Goal: Find contact information: Find contact information

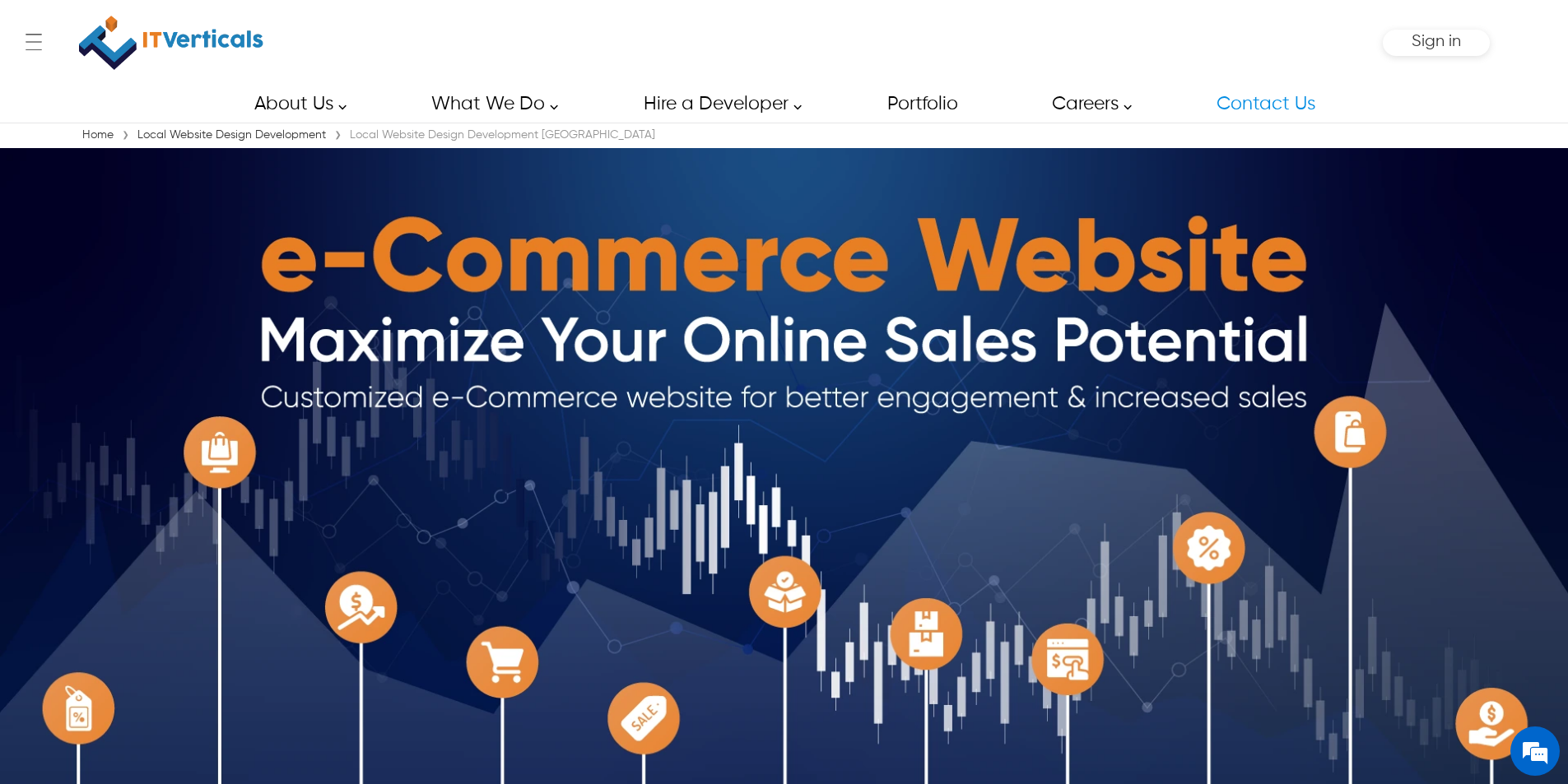
click at [1290, 106] on link "Contact Us" at bounding box center [1265, 103] width 135 height 37
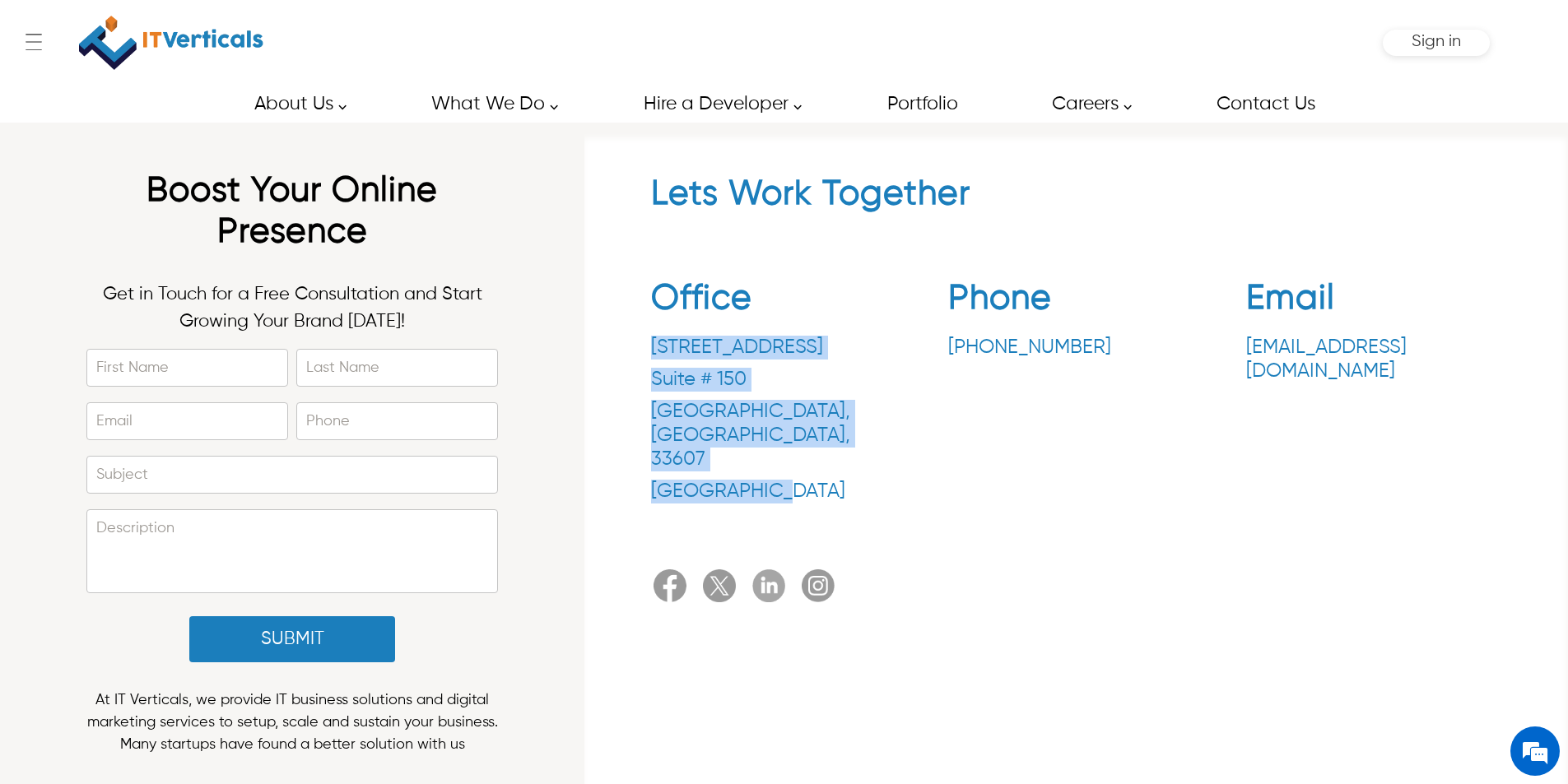
drag, startPoint x: 646, startPoint y: 348, endPoint x: 767, endPoint y: 445, distance: 155.1
click at [767, 445] on div "Lets Work Together Office [STREET_ADDRESS] Phone [PHONE_NUMBER] Email [EMAIL_AD…" at bounding box center [1076, 391] width 967 height 436
drag, startPoint x: 764, startPoint y: 445, endPoint x: 782, endPoint y: 437, distance: 19.7
click at [754, 479] on p "[GEOGRAPHIC_DATA]" at bounding box center [779, 490] width 255 height 23
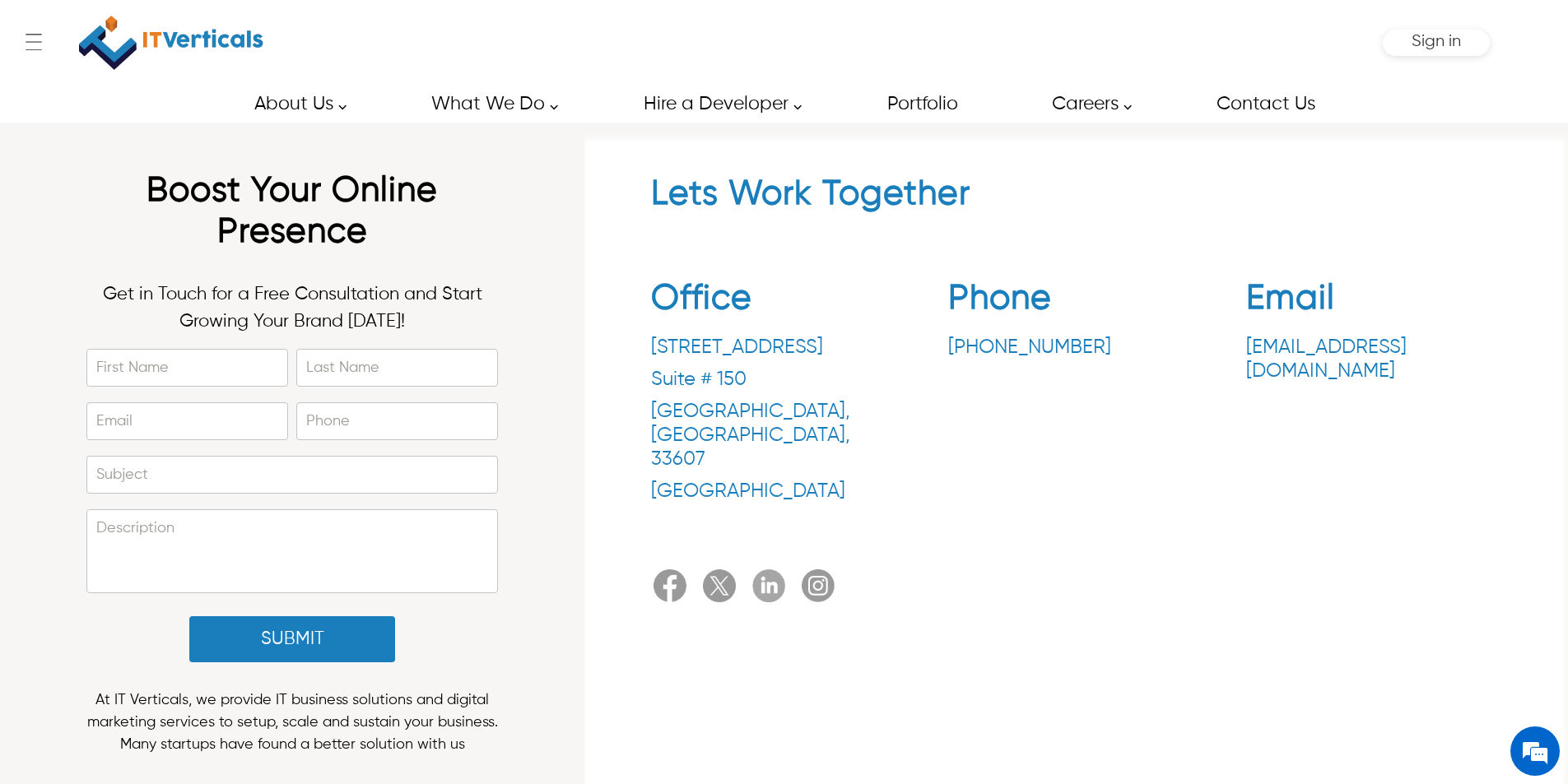
click at [779, 479] on p "[GEOGRAPHIC_DATA]" at bounding box center [779, 490] width 255 height 23
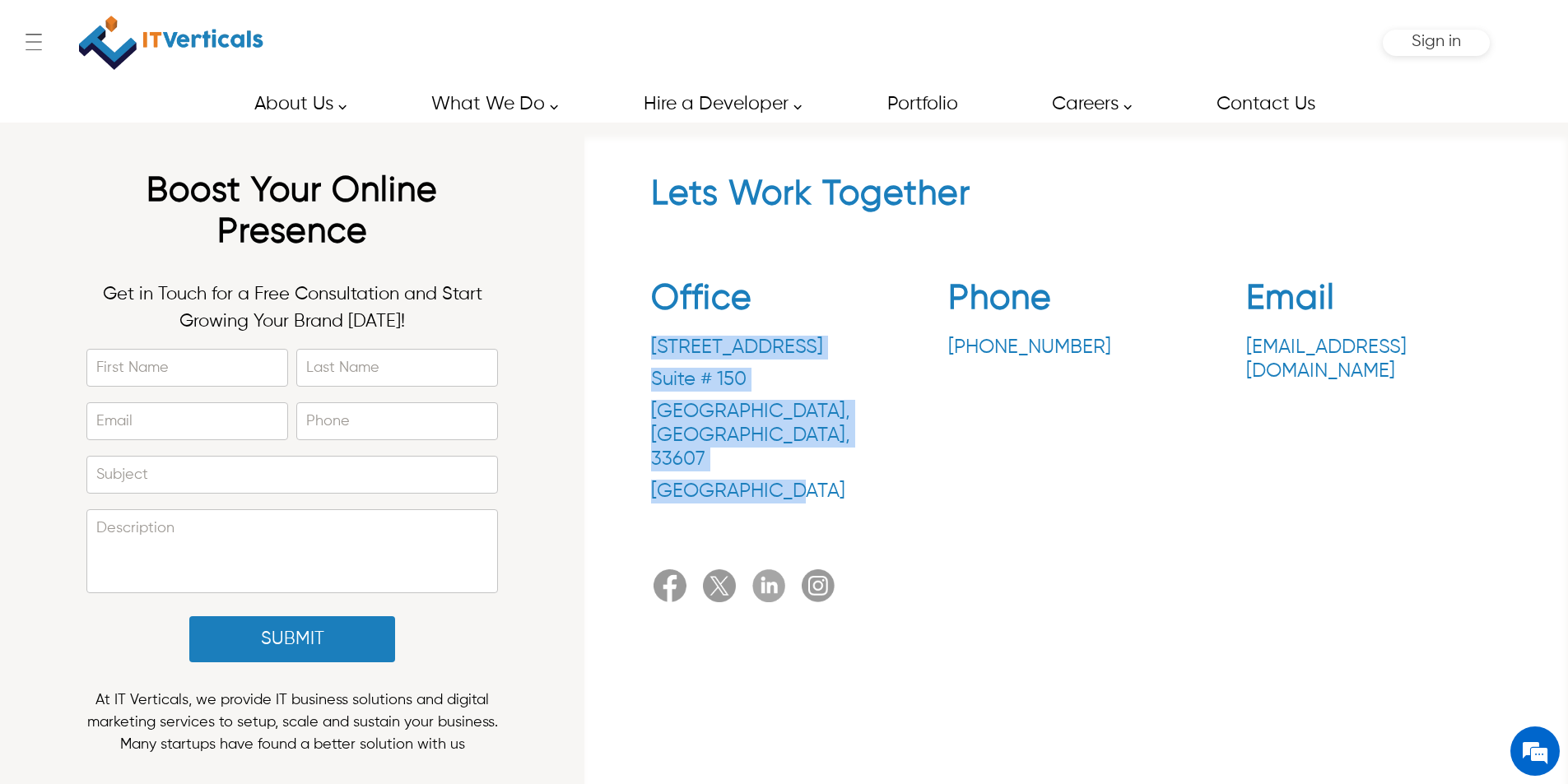
drag, startPoint x: 777, startPoint y: 448, endPoint x: 654, endPoint y: 335, distance: 167.0
click at [654, 336] on div "[STREET_ADDRESS]" at bounding box center [779, 419] width 255 height 168
copy div "[STREET_ADDRESS]"
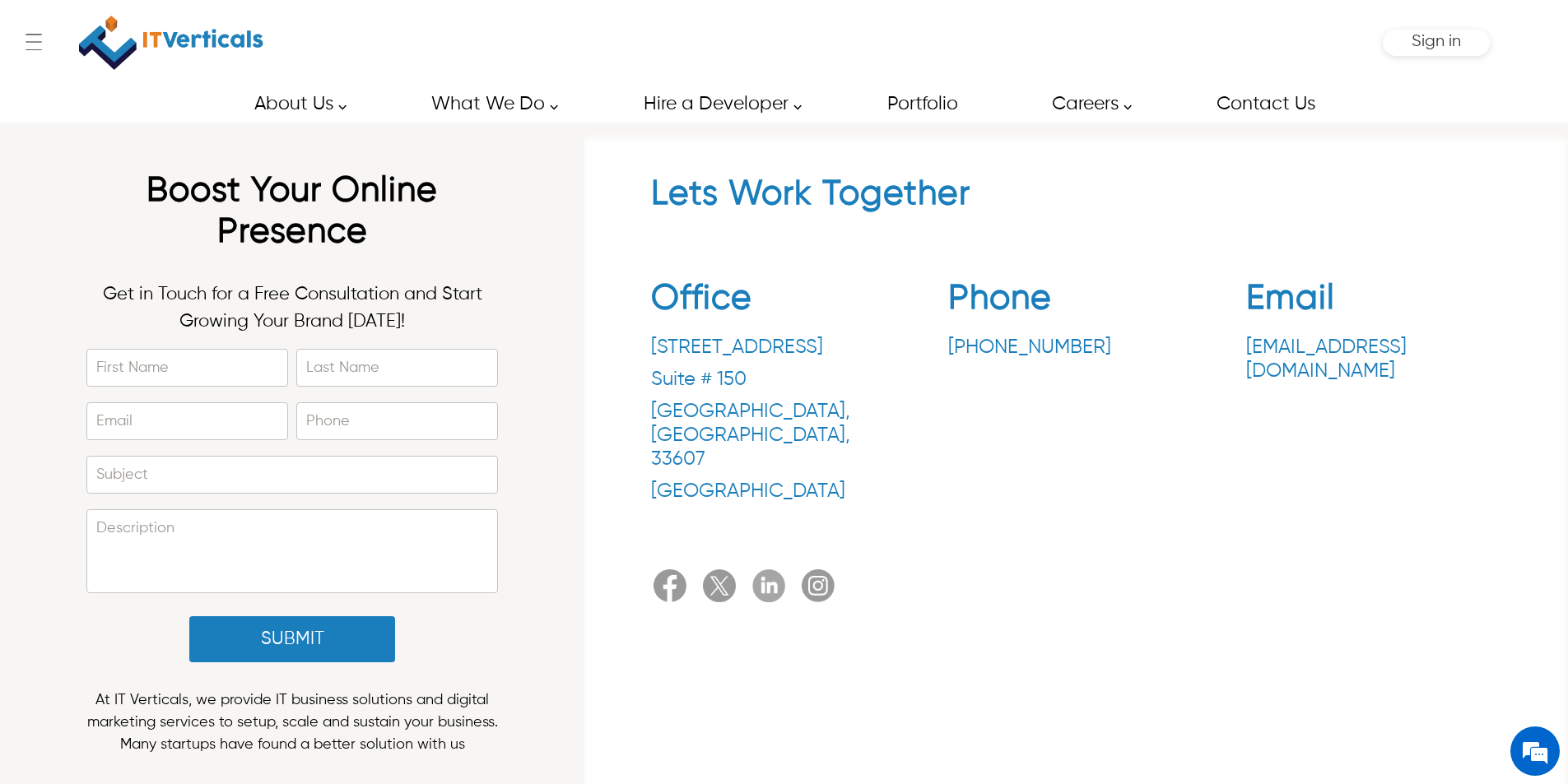
drag, startPoint x: 1037, startPoint y: 460, endPoint x: 1069, endPoint y: 354, distance: 110.7
click at [1045, 436] on div "Phone [PHONE_NUMBER]" at bounding box center [1076, 394] width 255 height 234
click at [988, 461] on div "Lets Work Together Office [STREET_ADDRESS] Phone [PHONE_NUMBER] Email [EMAIL_AD…" at bounding box center [1076, 391] width 967 height 436
click at [935, 347] on div "Office [STREET_ADDRESS] Phone [PHONE_NUMBER] Email [EMAIL_ADDRESS][DOMAIN_NAME]" at bounding box center [1076, 394] width 851 height 258
drag, startPoint x: 936, startPoint y: 348, endPoint x: 1061, endPoint y: 349, distance: 125.0
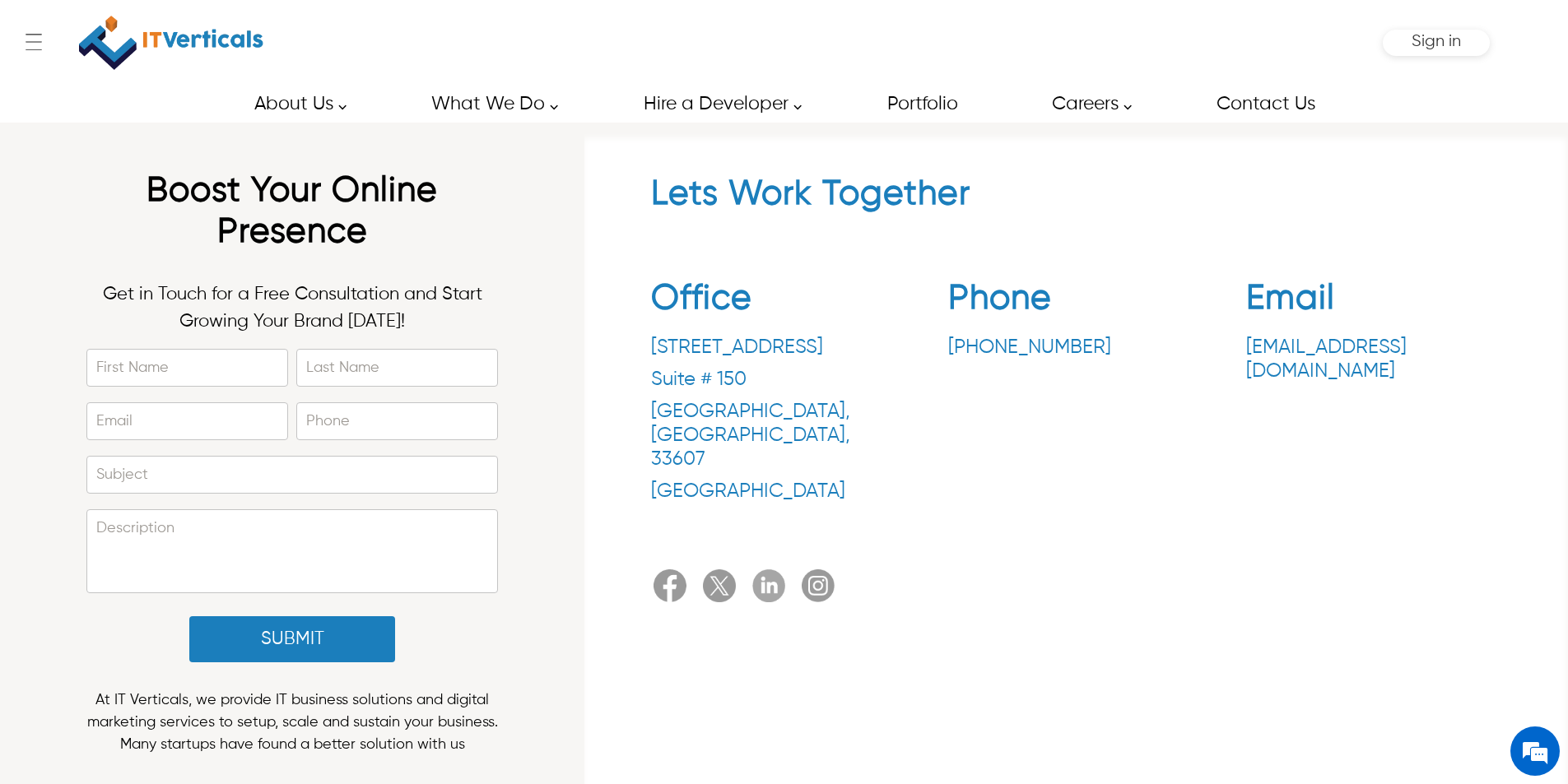
click at [1061, 349] on div "Office [STREET_ADDRESS] Phone [PHONE_NUMBER] Email [EMAIL_ADDRESS][DOMAIN_NAME]" at bounding box center [1076, 394] width 851 height 258
copy p "[PHONE_NUMBER]"
drag, startPoint x: 1302, startPoint y: 353, endPoint x: 1285, endPoint y: 402, distance: 51.9
click at [1243, 469] on div "Office [STREET_ADDRESS] Phone [PHONE_NUMBER] Email [EMAIL_ADDRESS][DOMAIN_NAME]" at bounding box center [1076, 394] width 851 height 258
drag, startPoint x: 1224, startPoint y: 352, endPoint x: 1369, endPoint y: 413, distance: 157.3
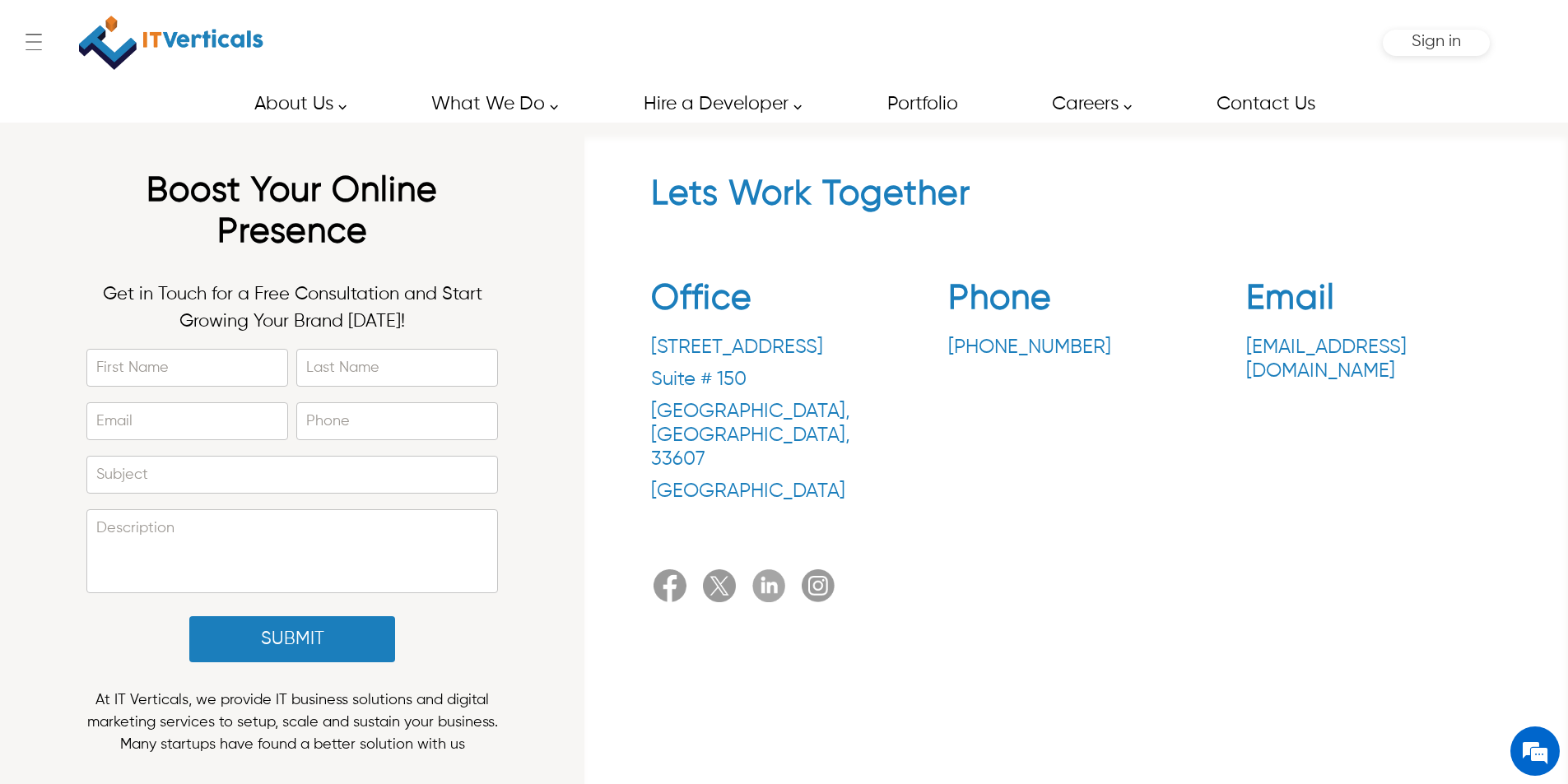
click at [1449, 354] on div "Office [STREET_ADDRESS] Phone [PHONE_NUMBER] Email [EMAIL_ADDRESS][DOMAIN_NAME]" at bounding box center [1076, 394] width 851 height 258
click at [1233, 354] on div "Office [STREET_ADDRESS] Phone [PHONE_NUMBER] Email [EMAIL_ADDRESS][DOMAIN_NAME]" at bounding box center [1076, 394] width 851 height 258
click at [1237, 348] on div "Office [STREET_ADDRESS] Phone [PHONE_NUMBER] Email [EMAIL_ADDRESS][DOMAIN_NAME]" at bounding box center [1076, 394] width 851 height 258
drag, startPoint x: 1213, startPoint y: 350, endPoint x: 1362, endPoint y: 350, distance: 149.0
click at [1427, 348] on div "Office [STREET_ADDRESS] Phone [PHONE_NUMBER] Email [EMAIL_ADDRESS][DOMAIN_NAME]" at bounding box center [1076, 394] width 851 height 258
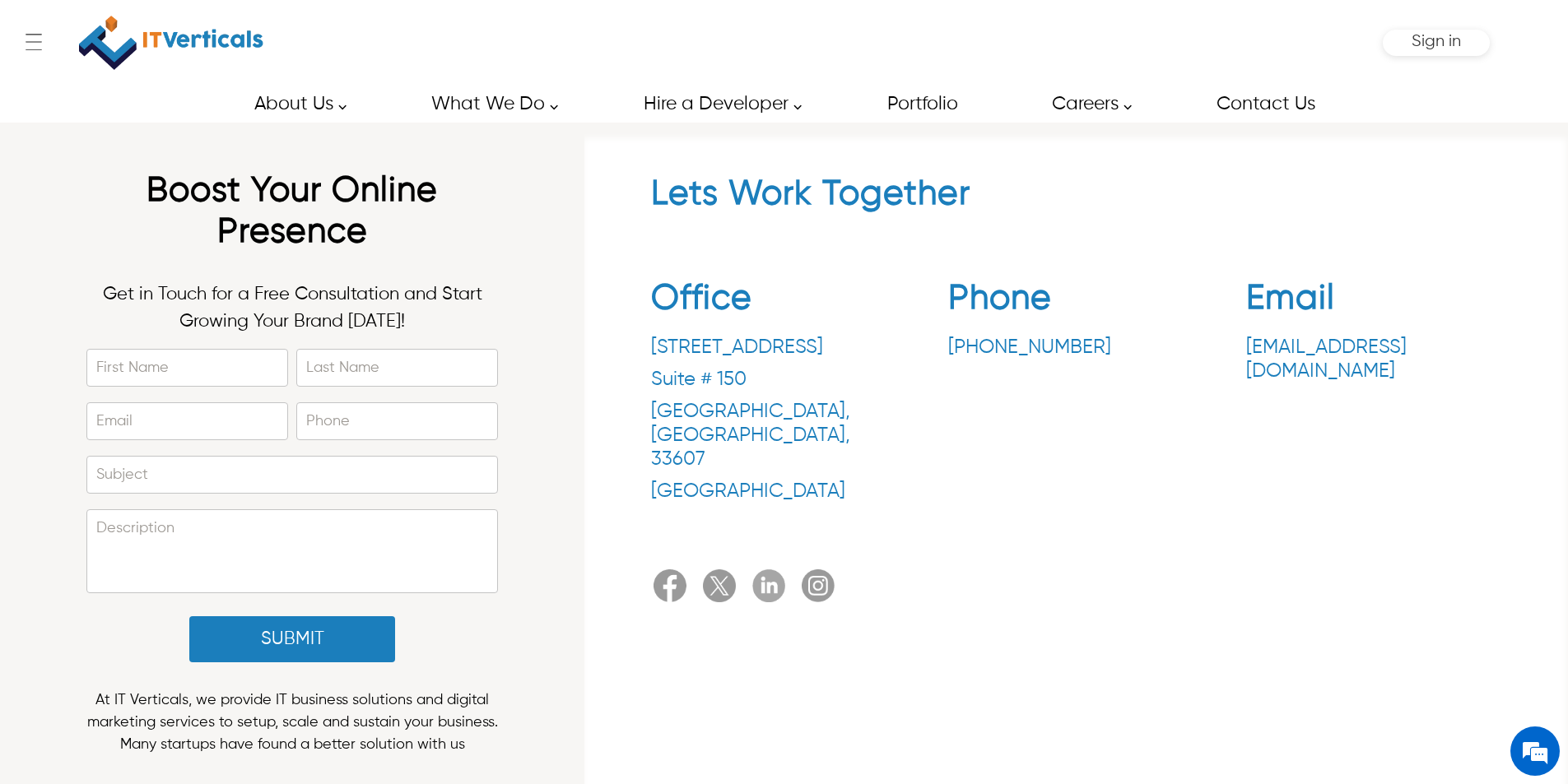
copy div "Email [EMAIL_ADDRESS][DOMAIN_NAME]"
